Goal: Task Accomplishment & Management: Use online tool/utility

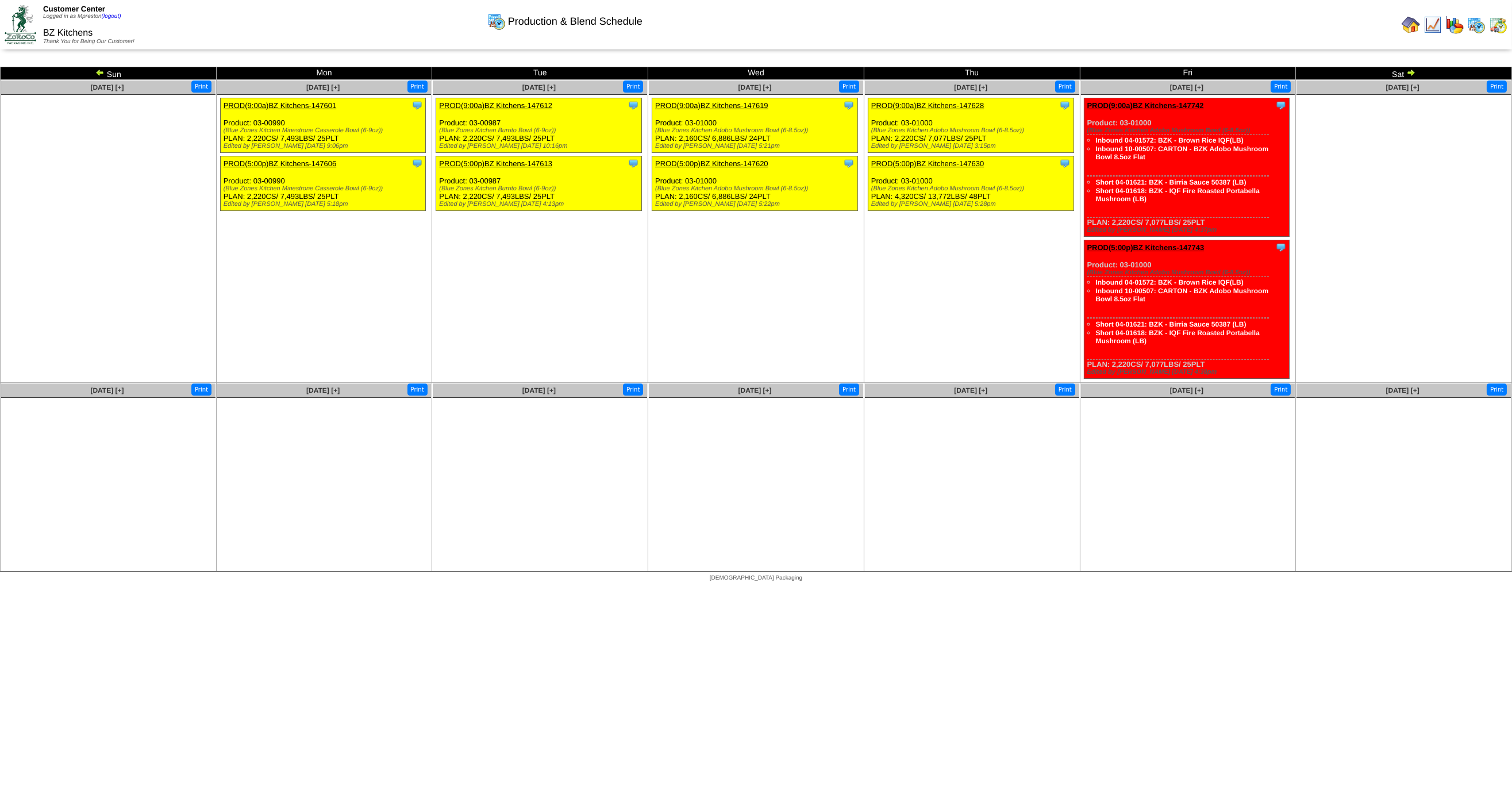
click at [1410, 72] on img at bounding box center [1411, 72] width 9 height 9
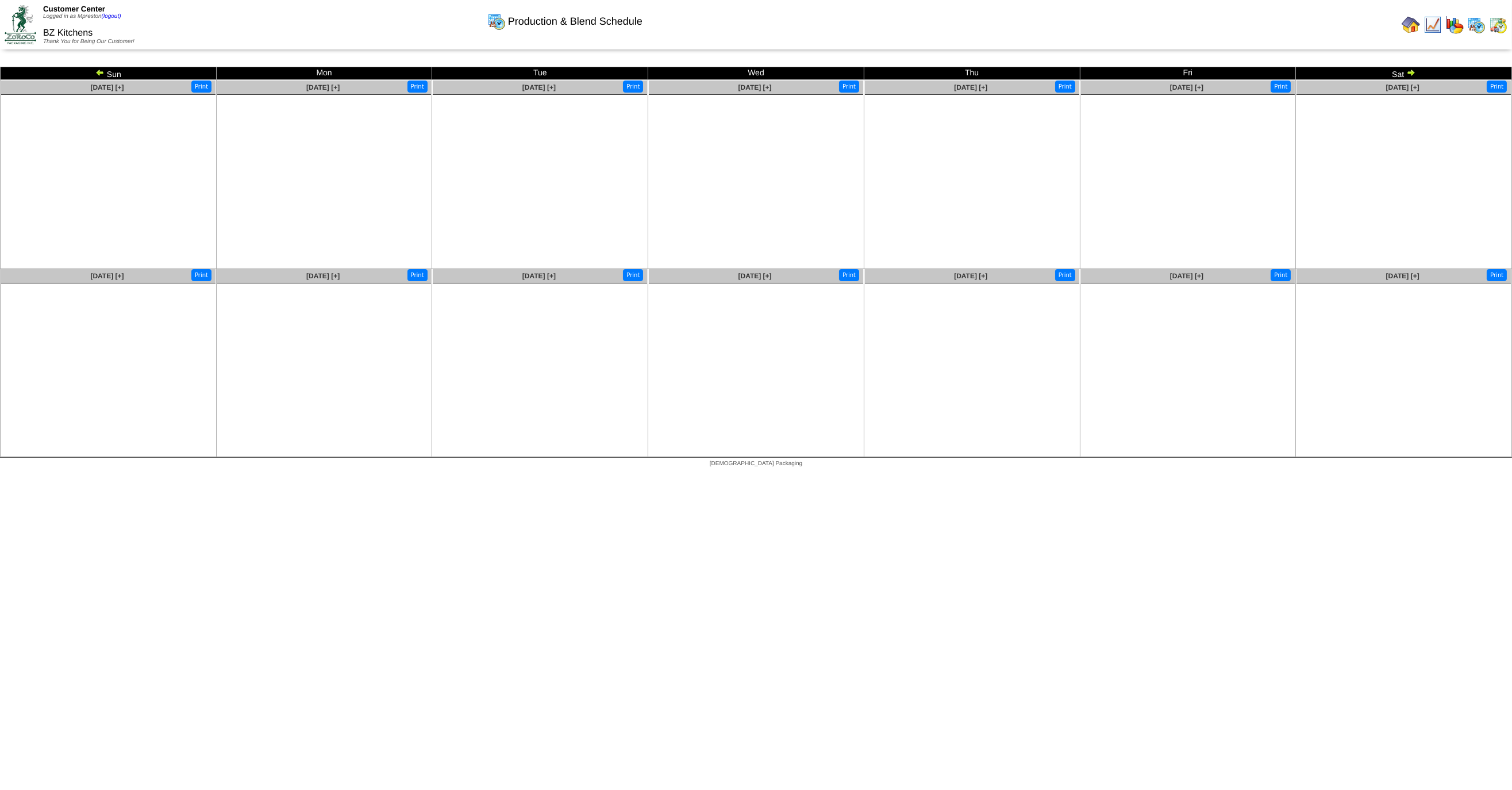
click at [98, 75] on img at bounding box center [99, 72] width 9 height 9
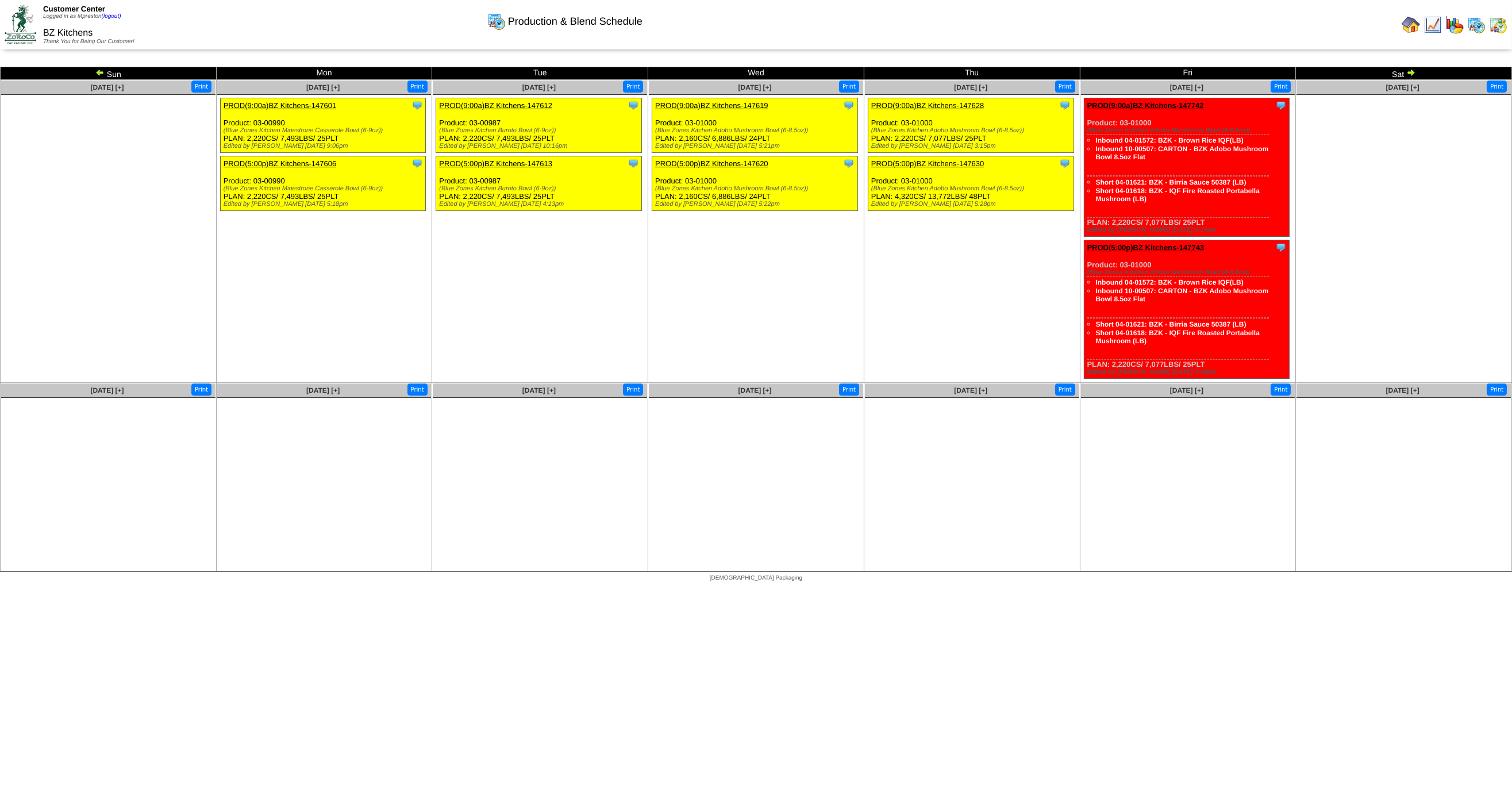
click at [103, 72] on img at bounding box center [99, 72] width 9 height 9
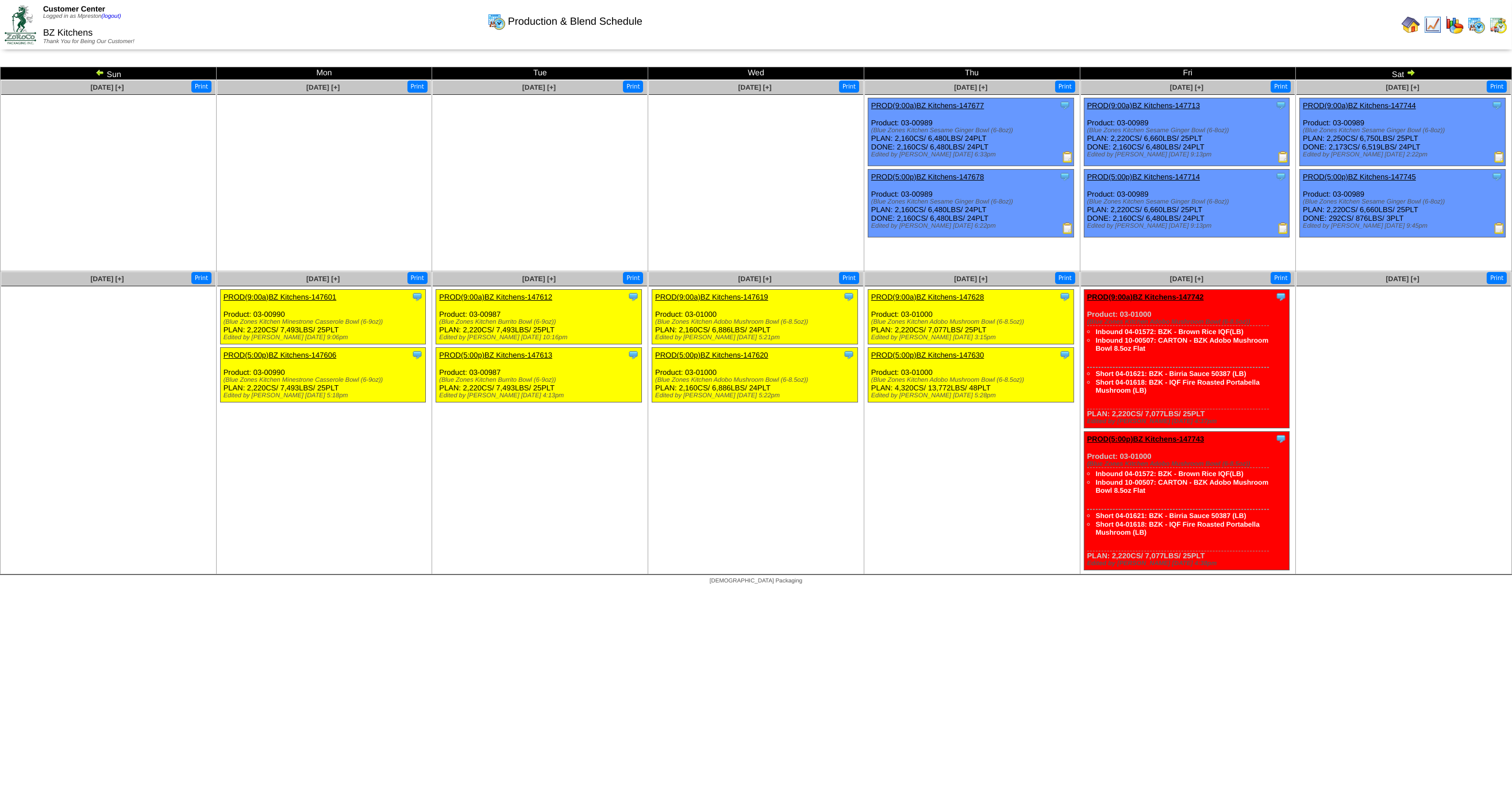
click at [1439, 24] on img at bounding box center [1433, 25] width 19 height 19
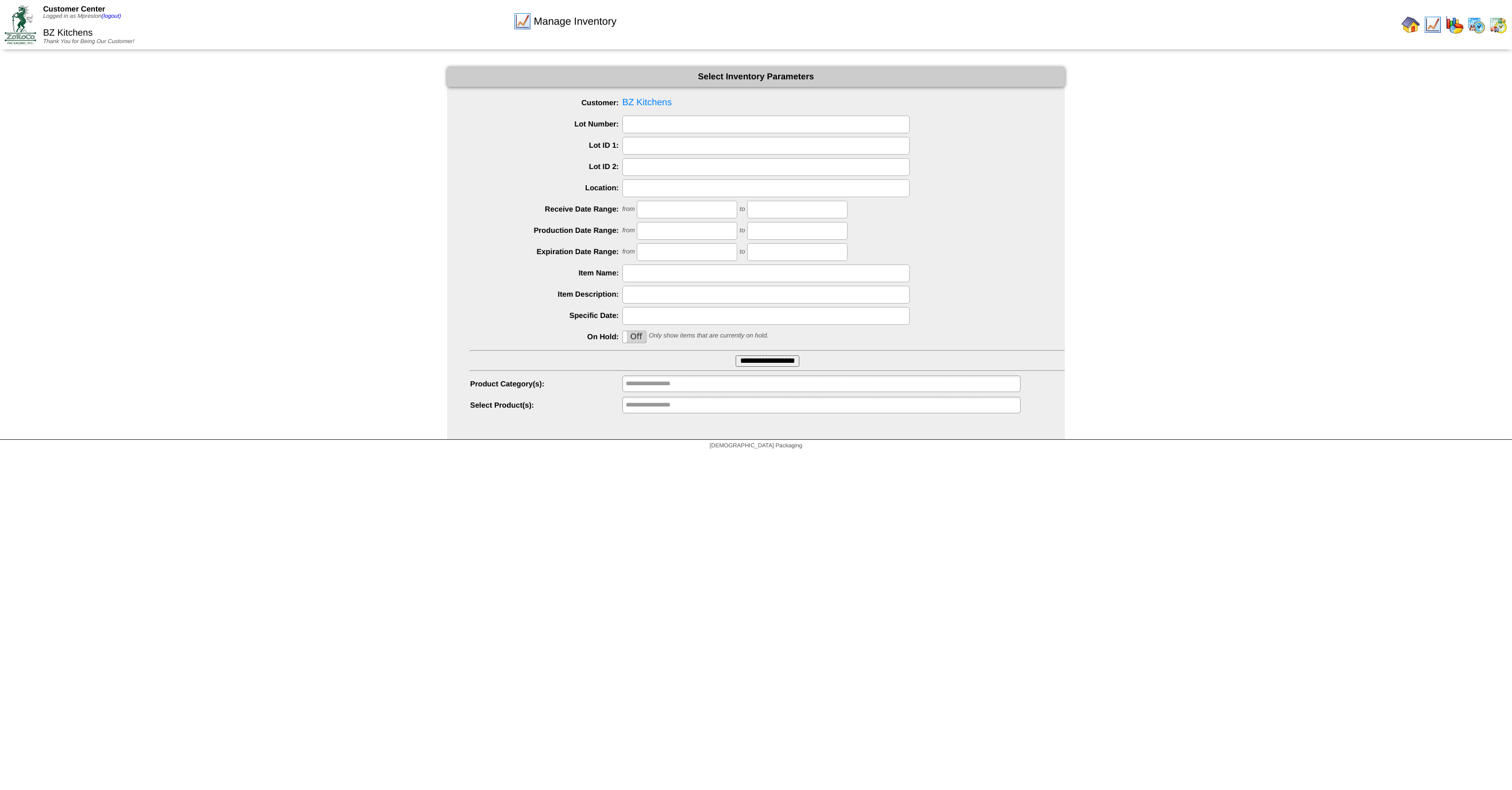
click at [744, 357] on input "**********" at bounding box center [767, 361] width 64 height 11
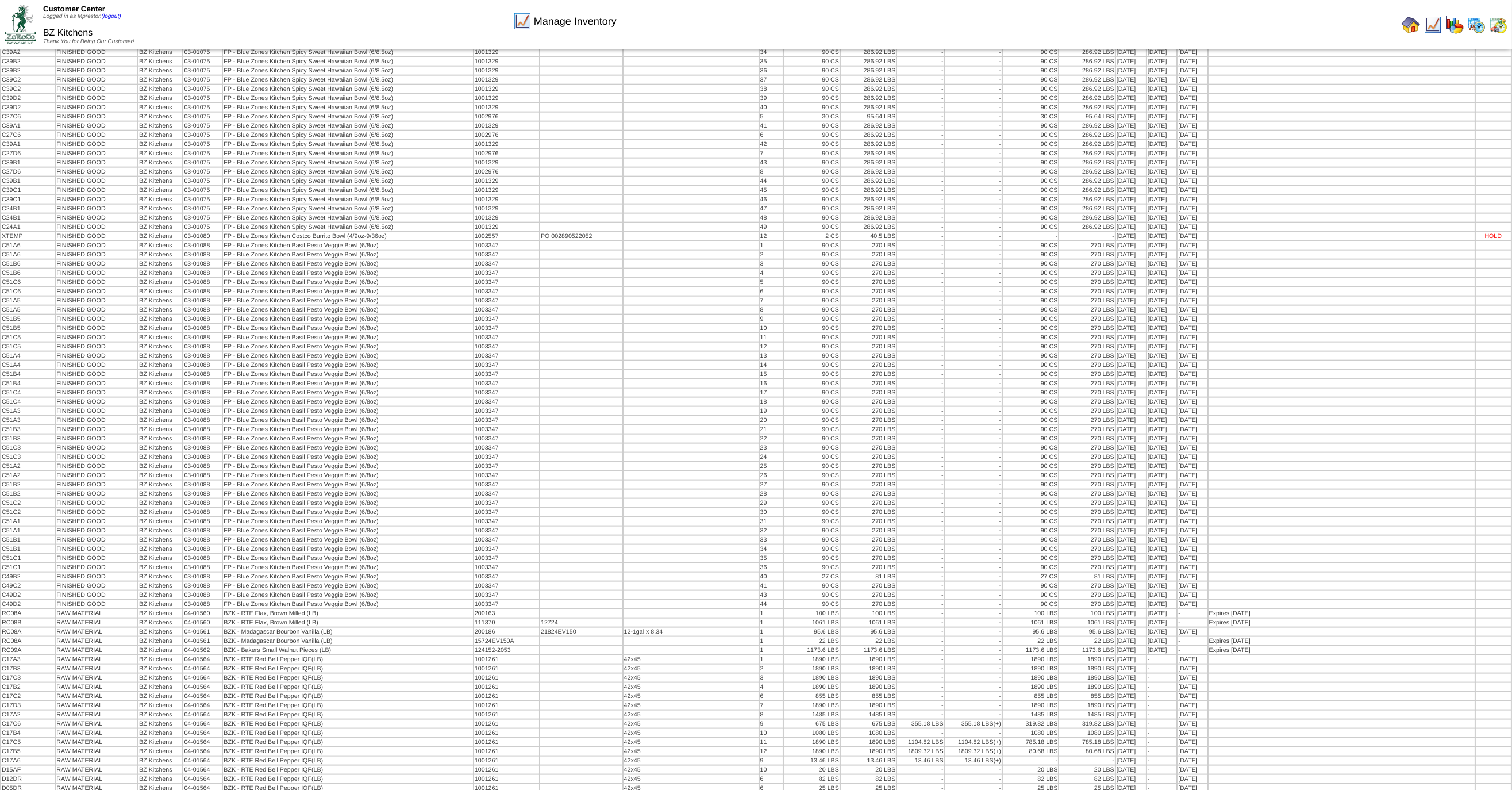
scroll to position [5249, 0]
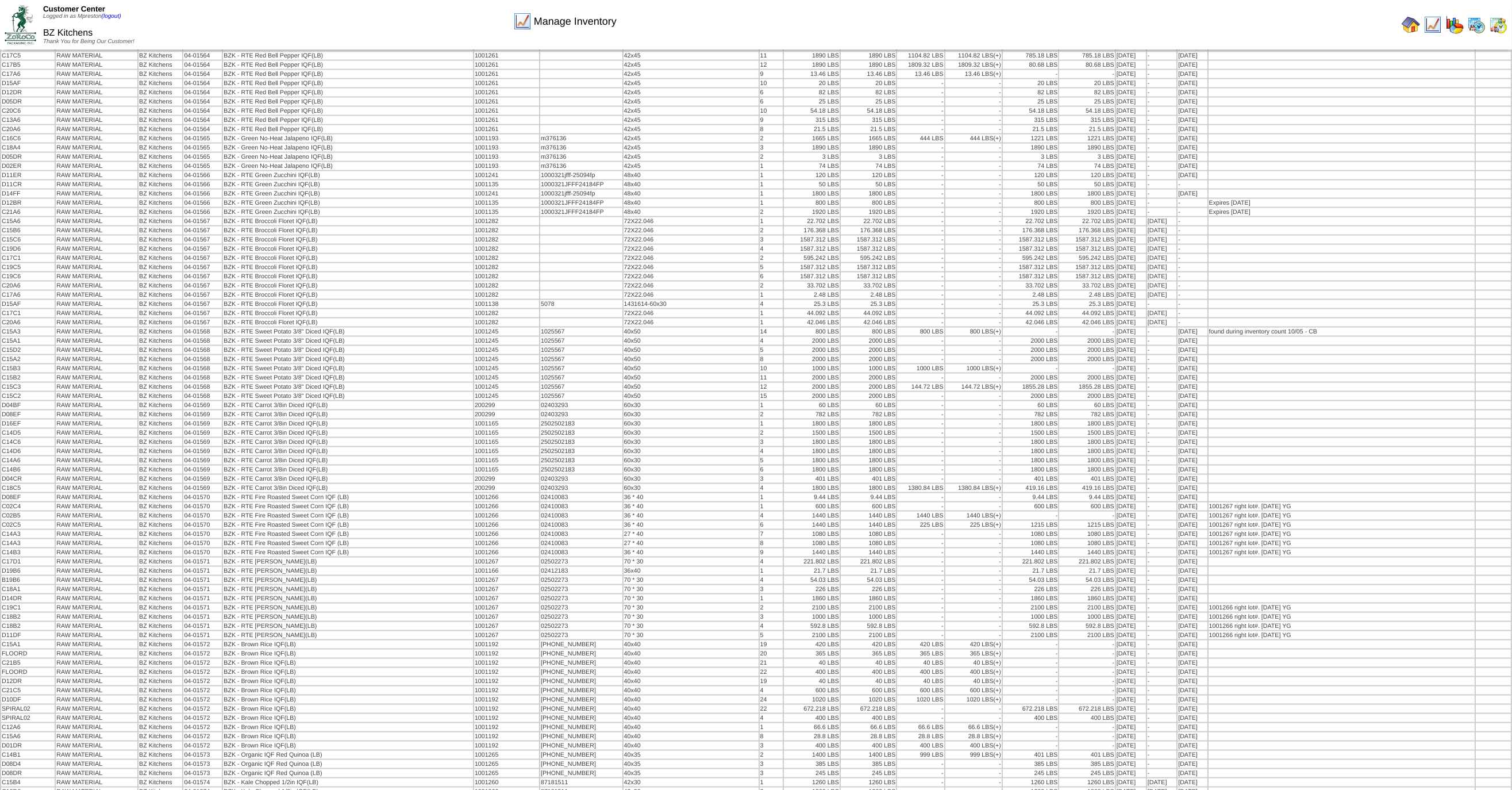
click at [1348, 25] on div at bounding box center [1134, 24] width 752 height 23
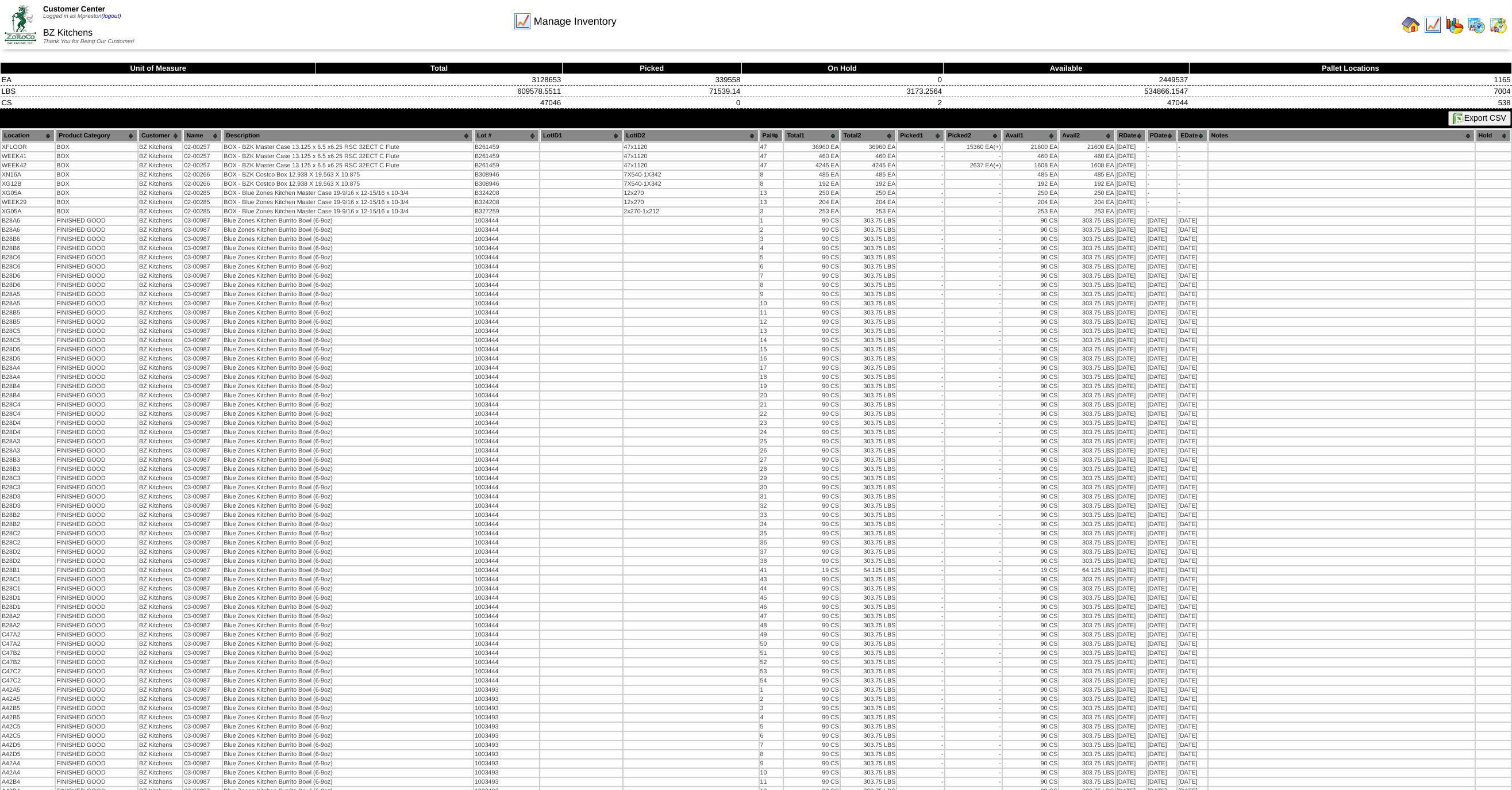
scroll to position [0, 0]
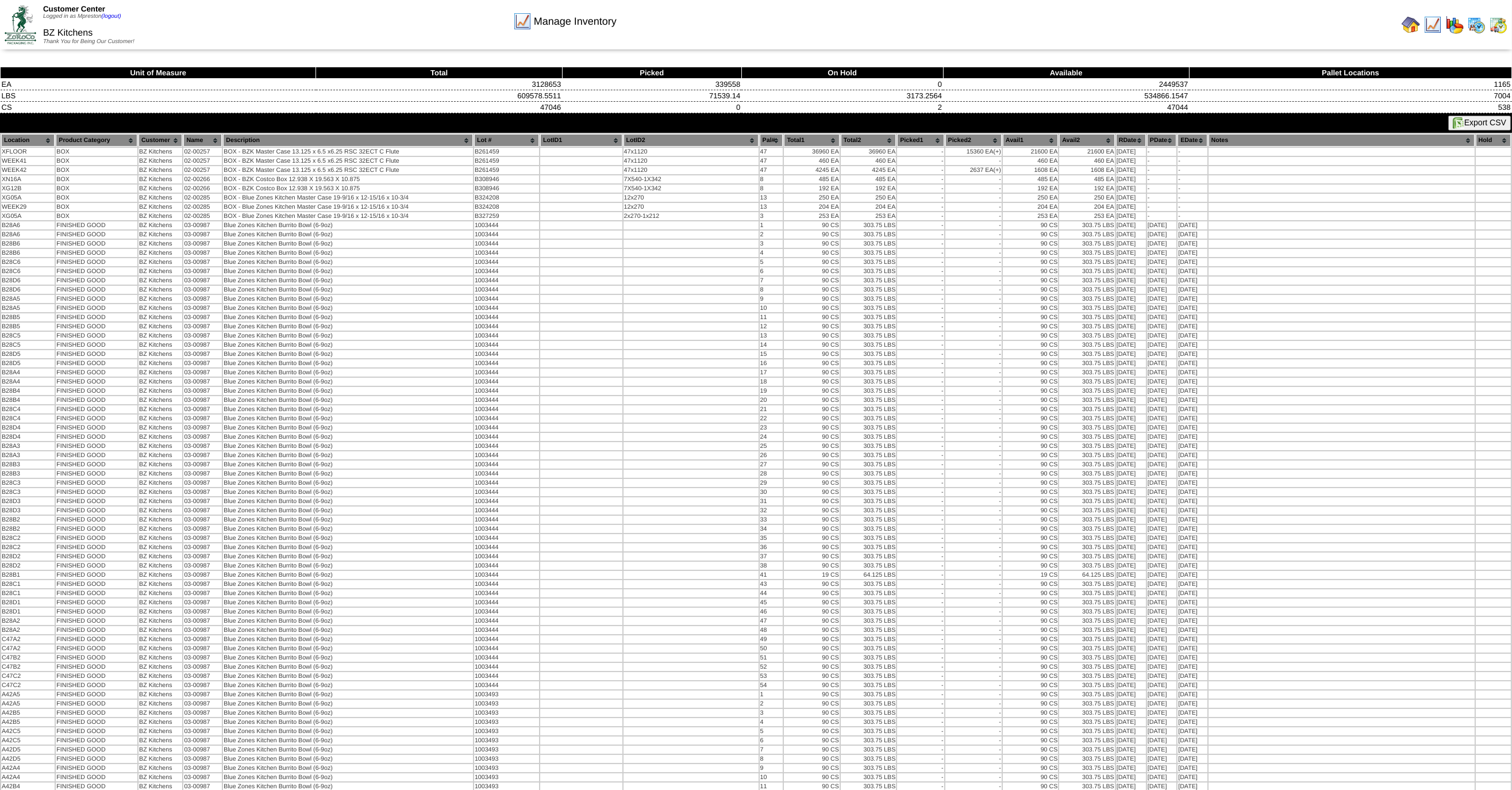
click at [1473, 126] on button "Export CSV" at bounding box center [1480, 123] width 63 height 15
click at [1473, 24] on img at bounding box center [1477, 25] width 19 height 19
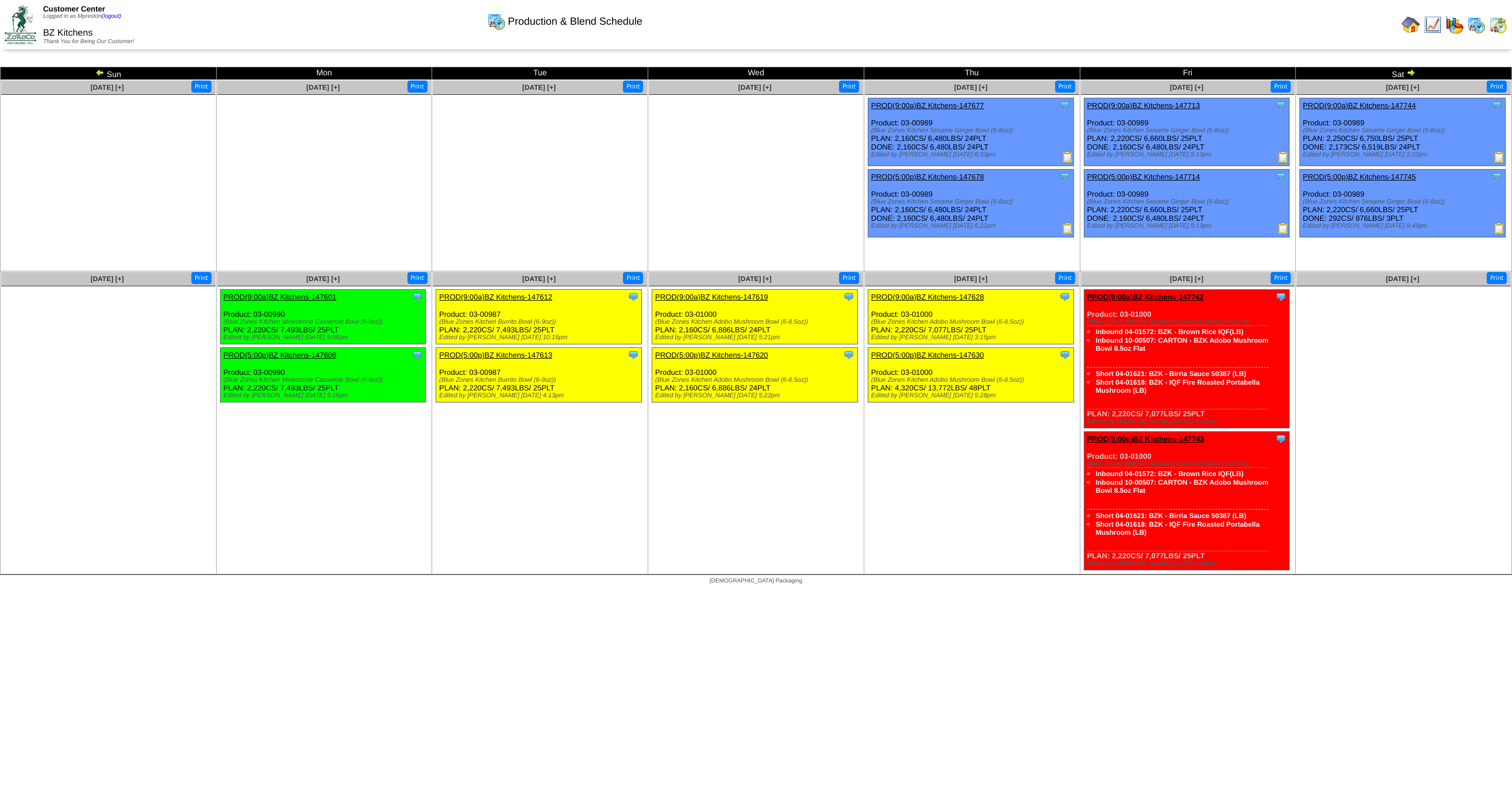
click at [1413, 74] on img at bounding box center [1411, 72] width 9 height 9
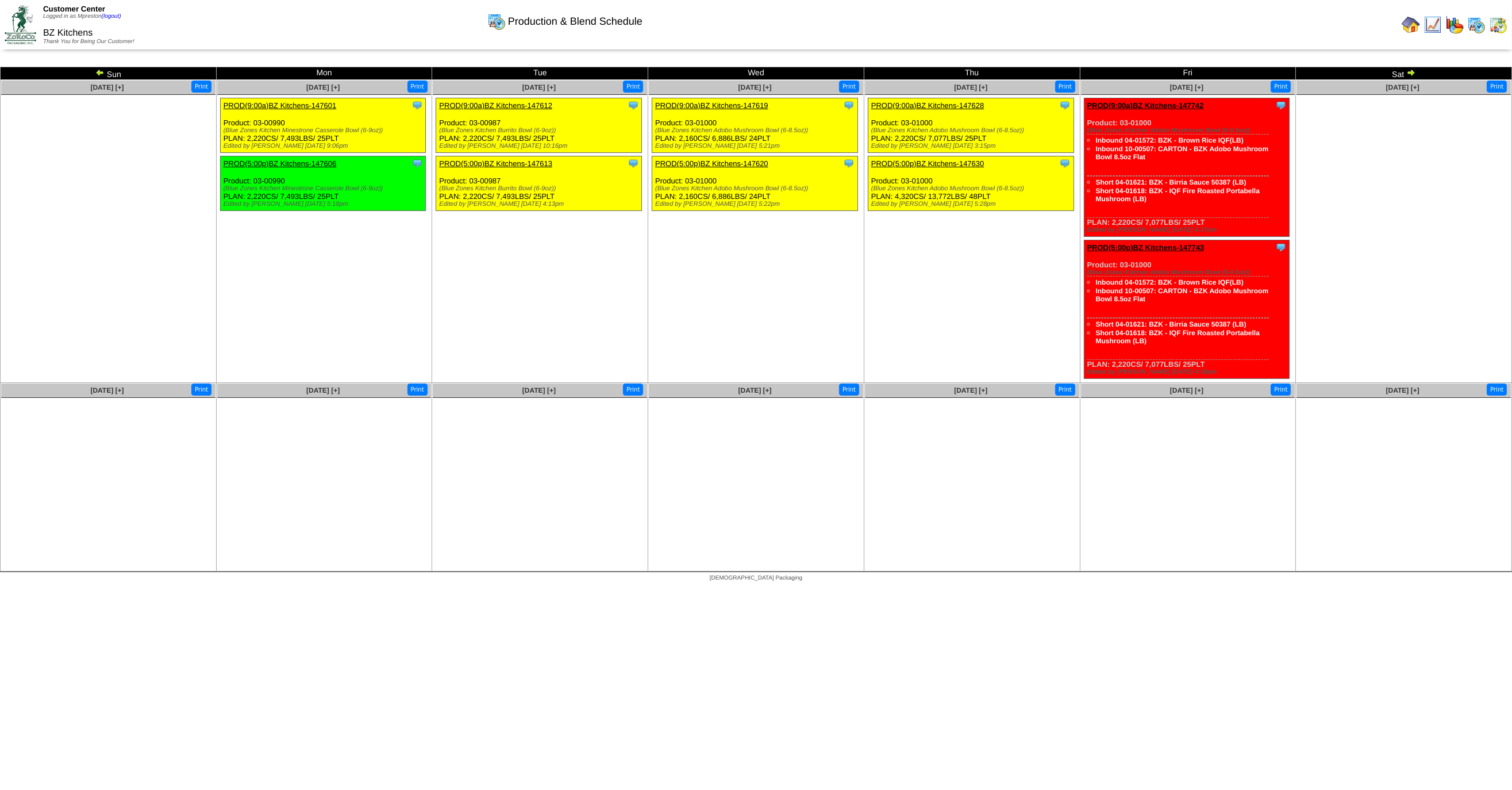
click at [99, 73] on img at bounding box center [99, 72] width 9 height 9
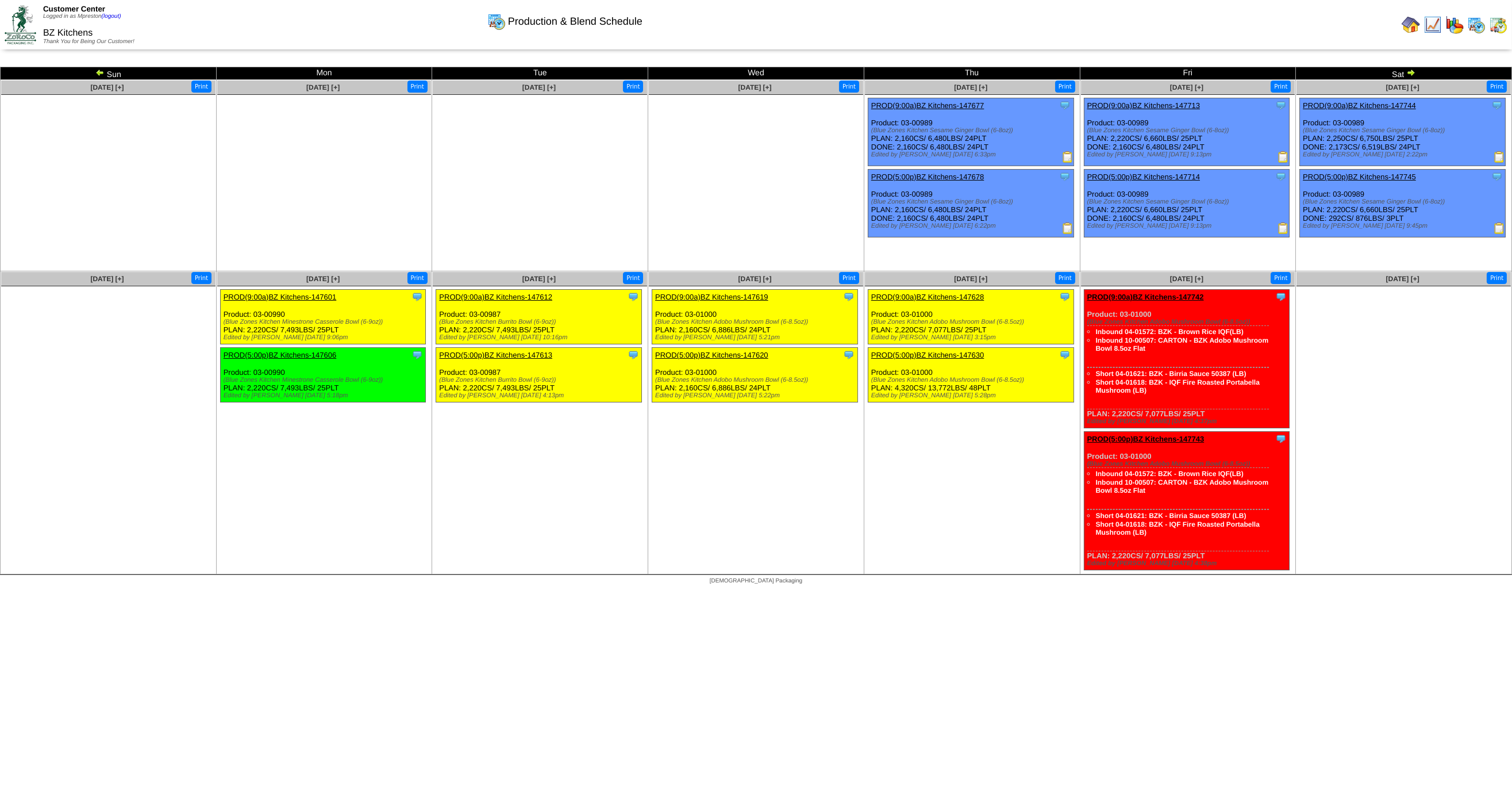
click at [98, 72] on img at bounding box center [99, 72] width 9 height 9
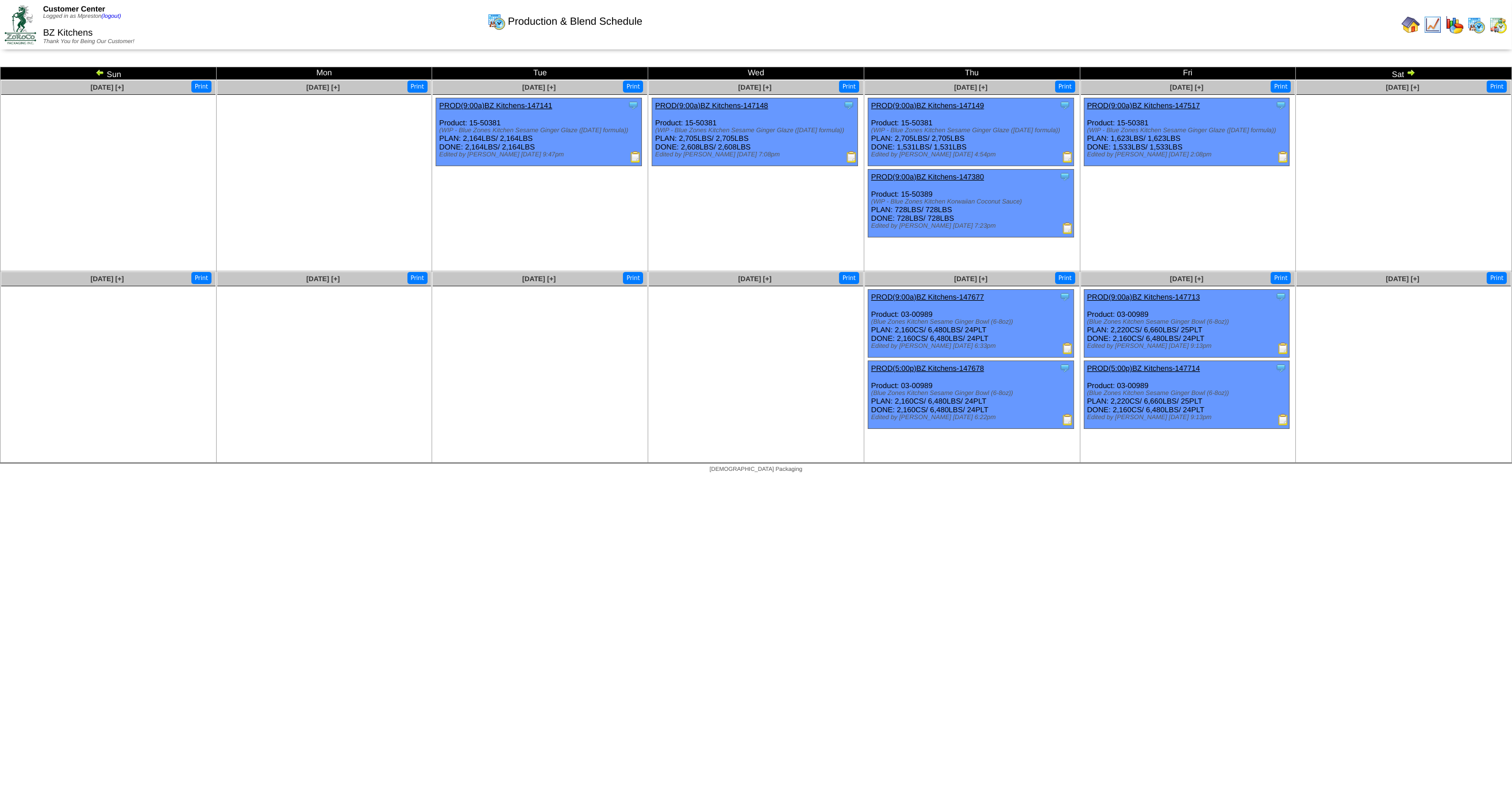
click at [1414, 72] on img at bounding box center [1411, 72] width 9 height 9
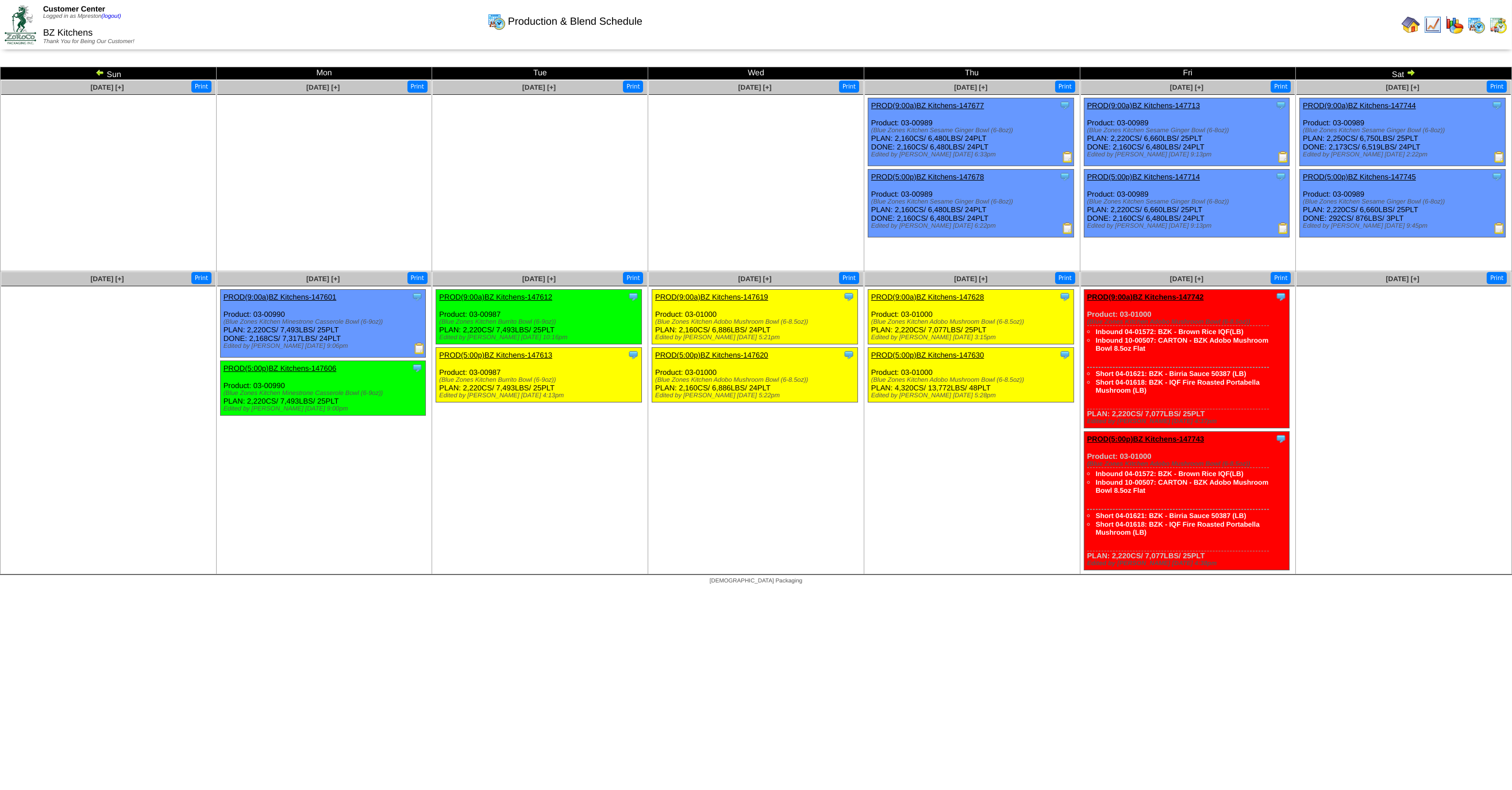
click at [1414, 72] on img at bounding box center [1411, 72] width 9 height 9
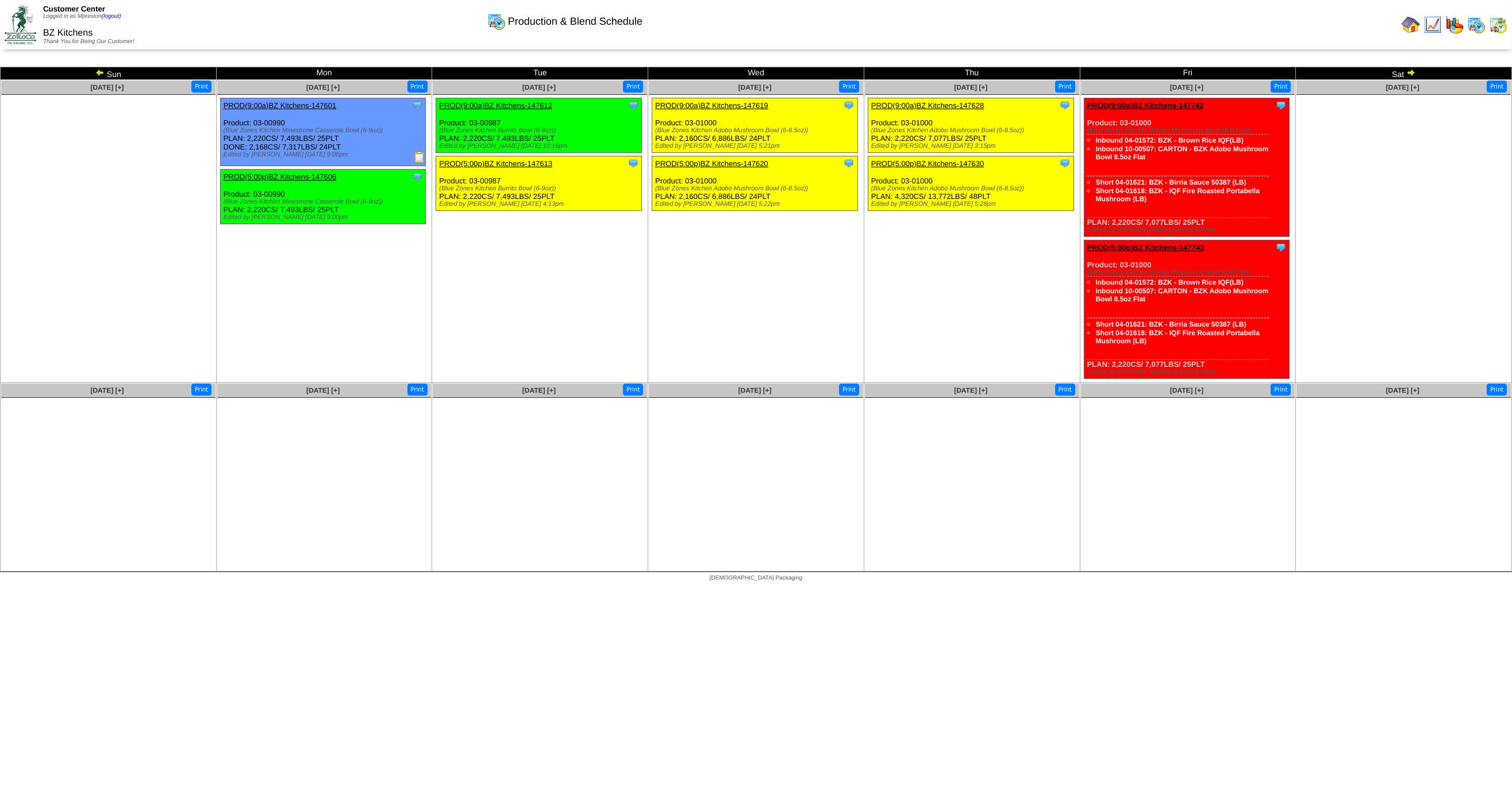
click at [99, 69] on img at bounding box center [99, 72] width 9 height 9
